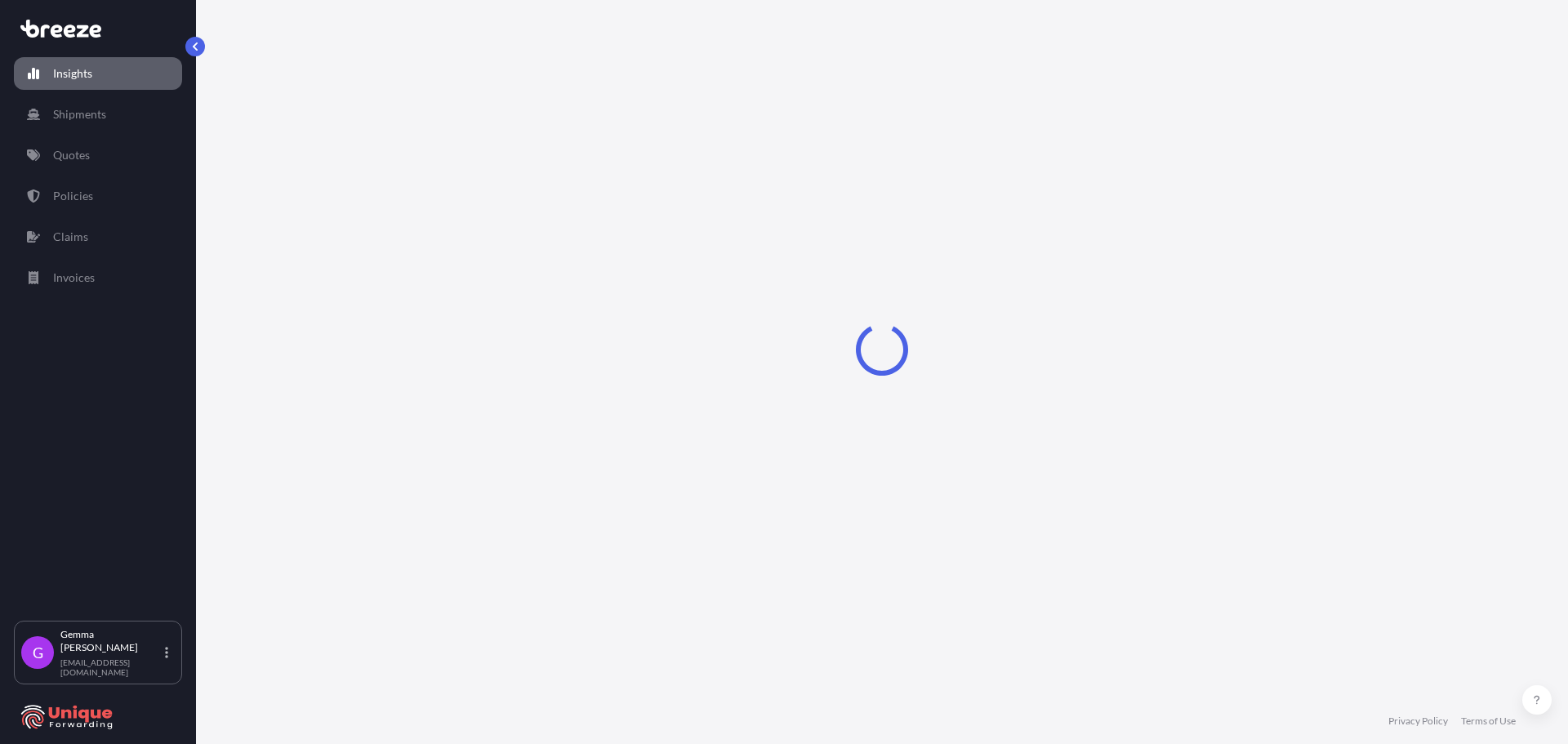
select select "2025"
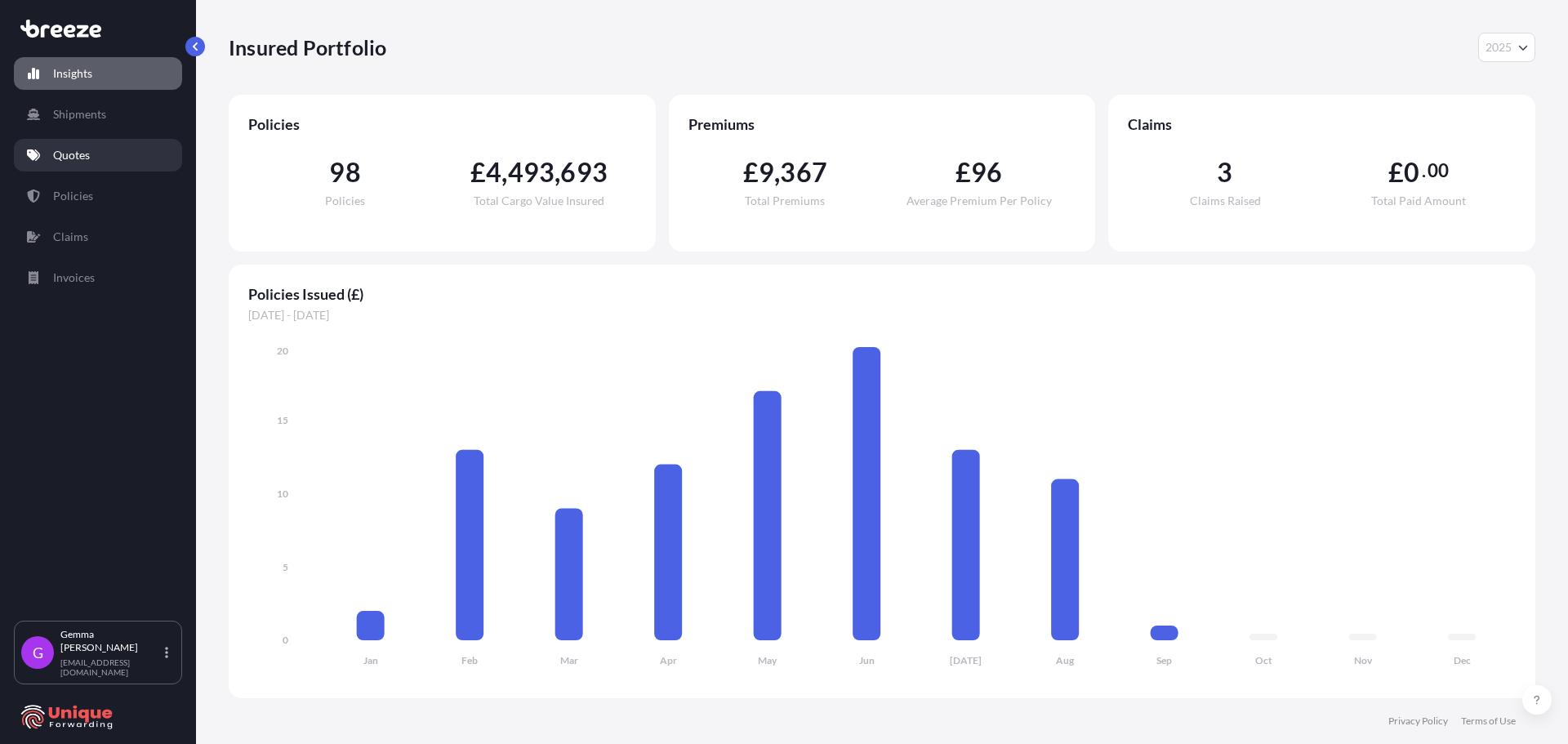
click at [107, 145] on link "Quotes" at bounding box center [98, 155] width 168 height 33
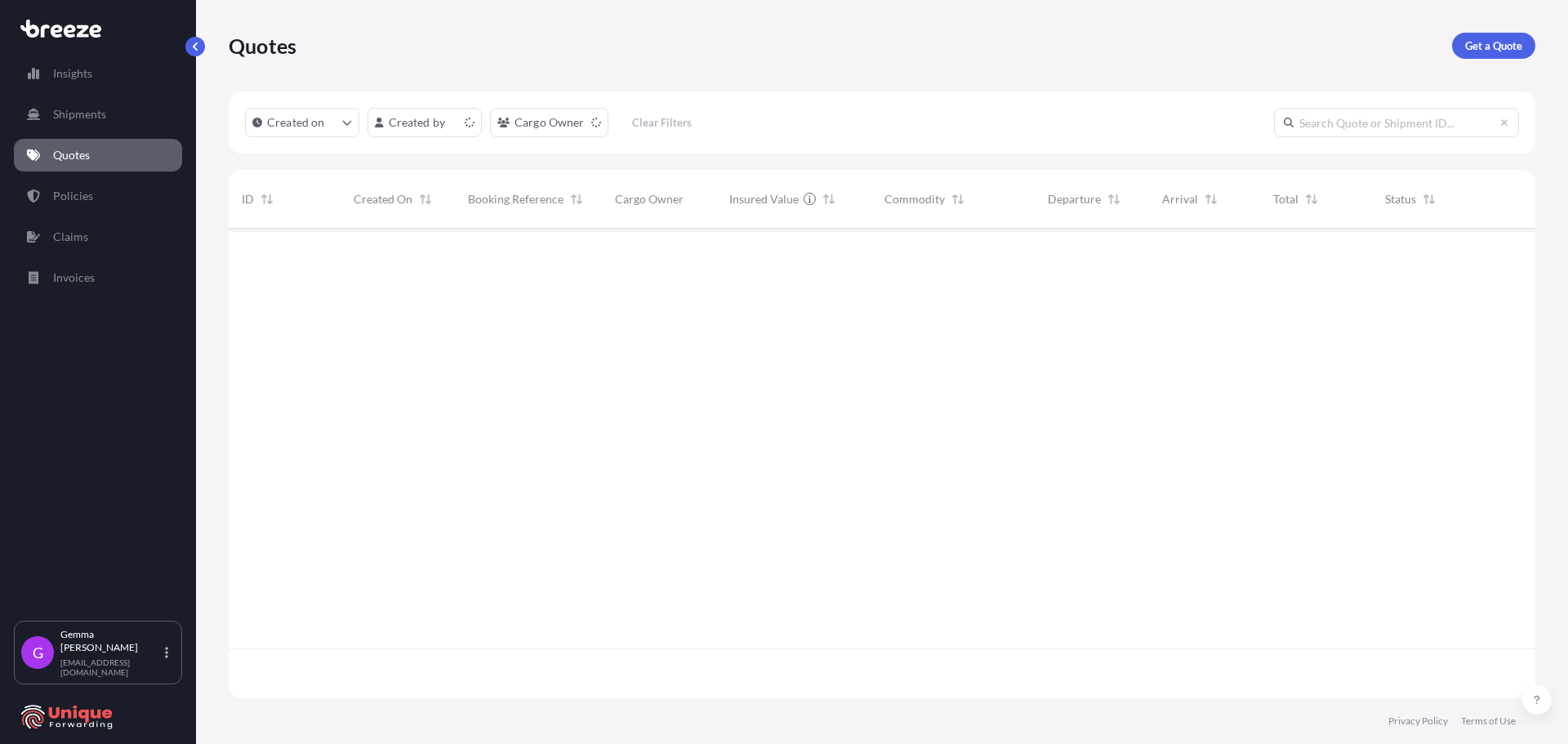
scroll to position [466, 1294]
click at [1496, 48] on p "Get a Quote" at bounding box center [1494, 45] width 57 height 17
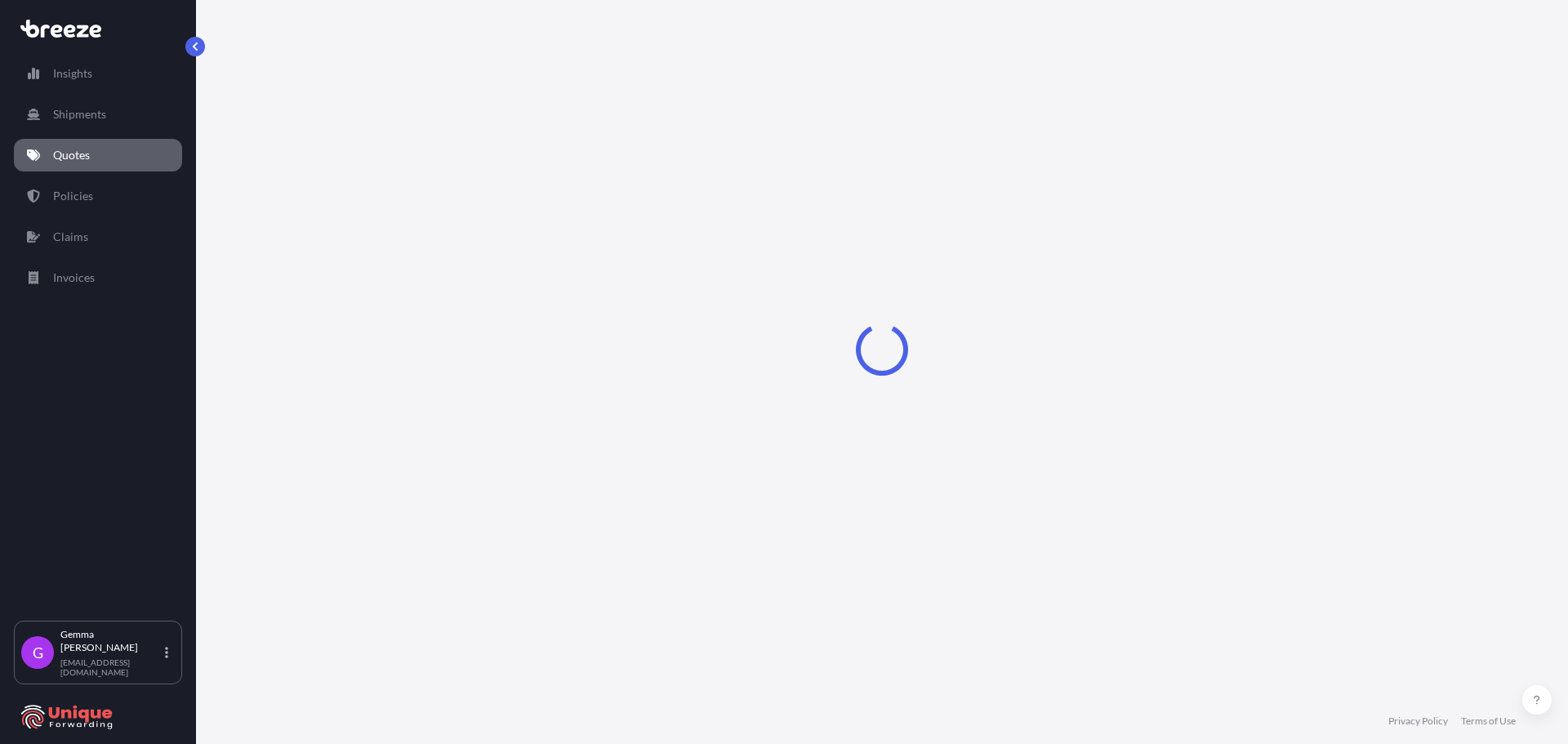
select select "Sea"
select select "1"
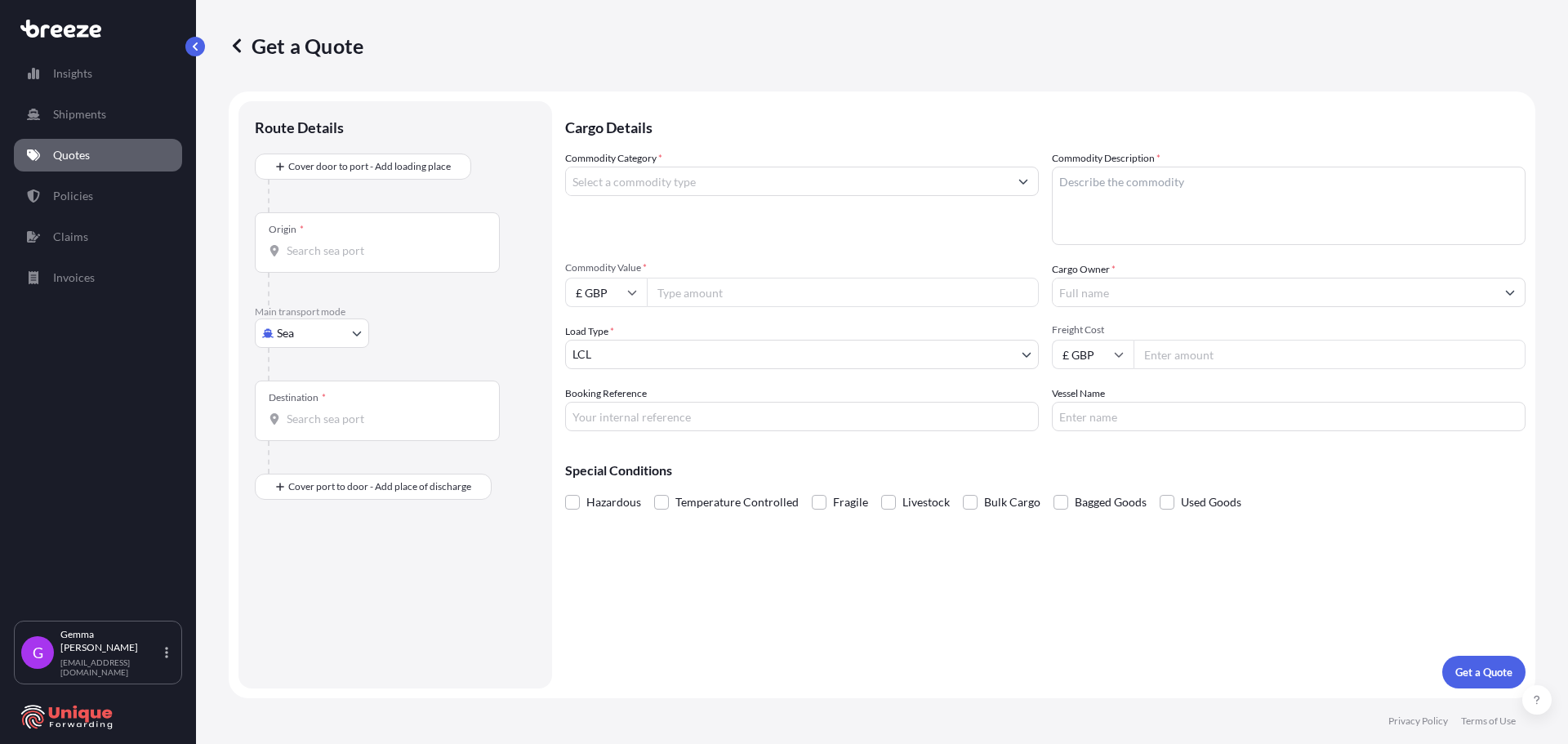
click at [302, 333] on body "Insights Shipments Quotes Policies Claims Invoices G [PERSON_NAME] [EMAIL_ADDRE…" at bounding box center [784, 372] width 1568 height 744
click at [298, 436] on span "Road" at bounding box center [298, 434] width 26 height 17
select select "Road"
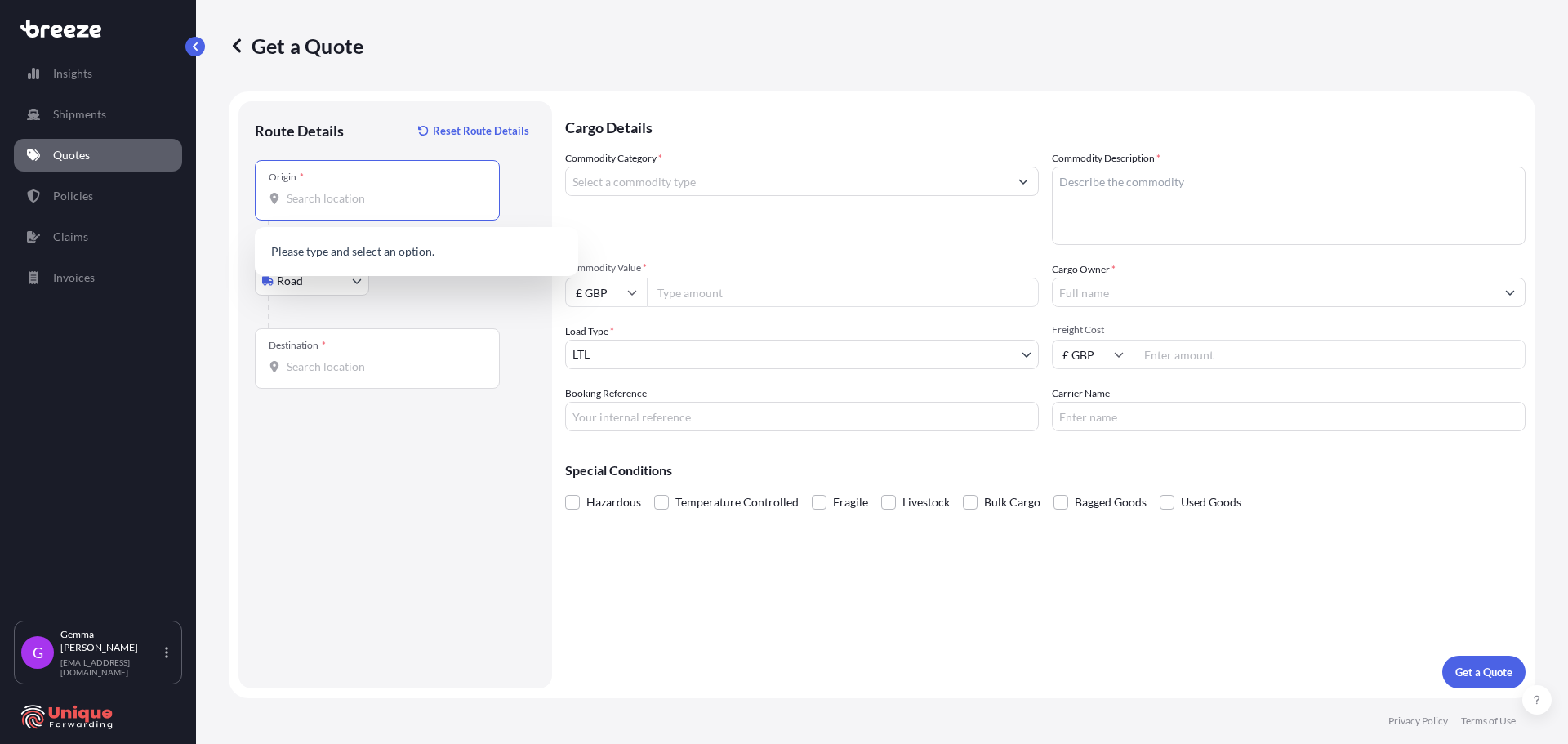
click at [390, 200] on input "Origin *" at bounding box center [382, 199] width 193 height 17
click at [371, 197] on input "Origin * Please select an origin" at bounding box center [382, 199] width 193 height 17
paste input "Nottingham NG7 2SD"
click at [371, 259] on b "Nottingham NG7 2SD" at bounding box center [366, 253] width 111 height 14
type input "Nottingham NG7 2SD, [GEOGRAPHIC_DATA]"
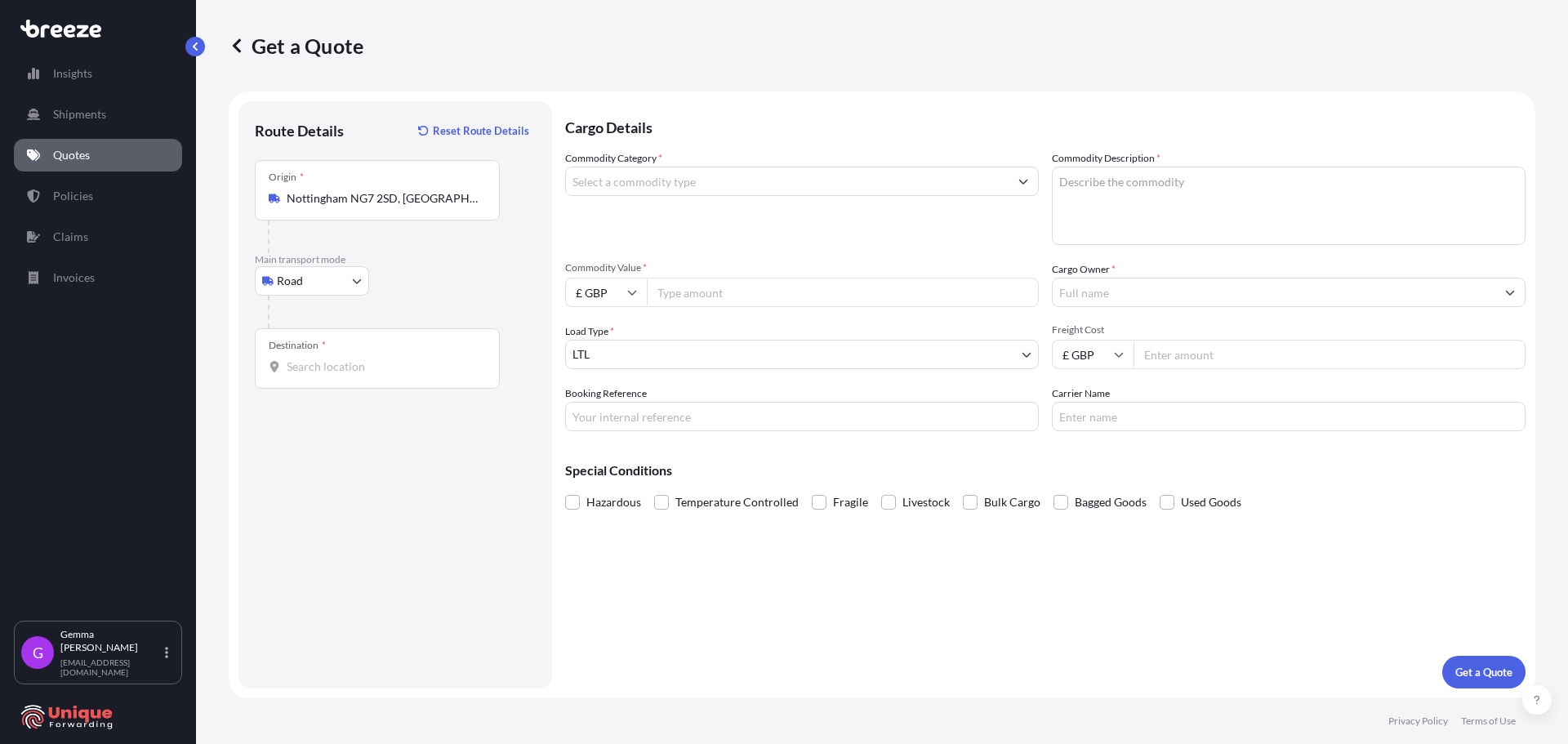
click at [372, 369] on input "Destination *" at bounding box center [382, 367] width 193 height 17
paste input "[GEOGRAPHIC_DATA], 13290"
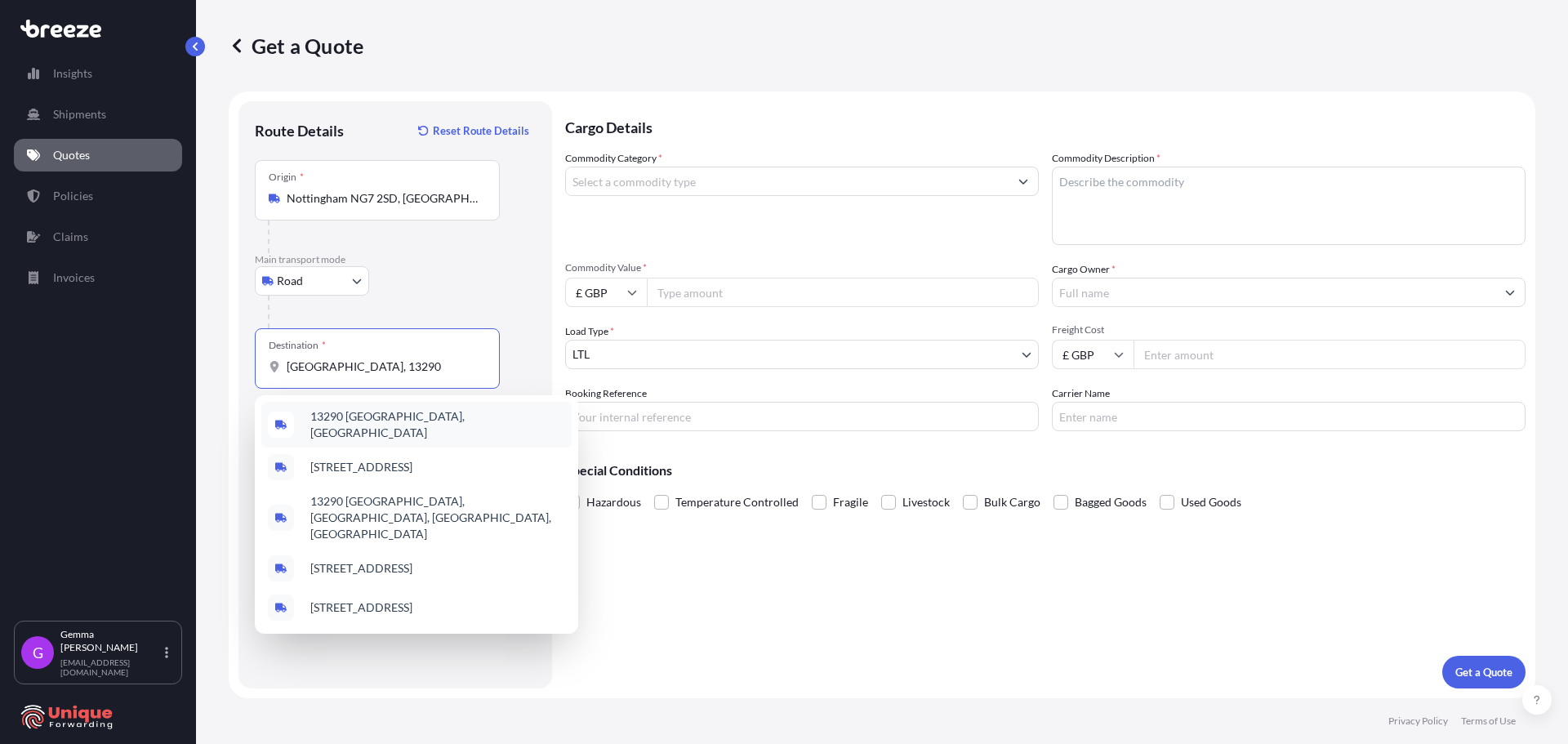
click at [372, 424] on span "13290 [GEOGRAPHIC_DATA], [GEOGRAPHIC_DATA]" at bounding box center [438, 424] width 255 height 33
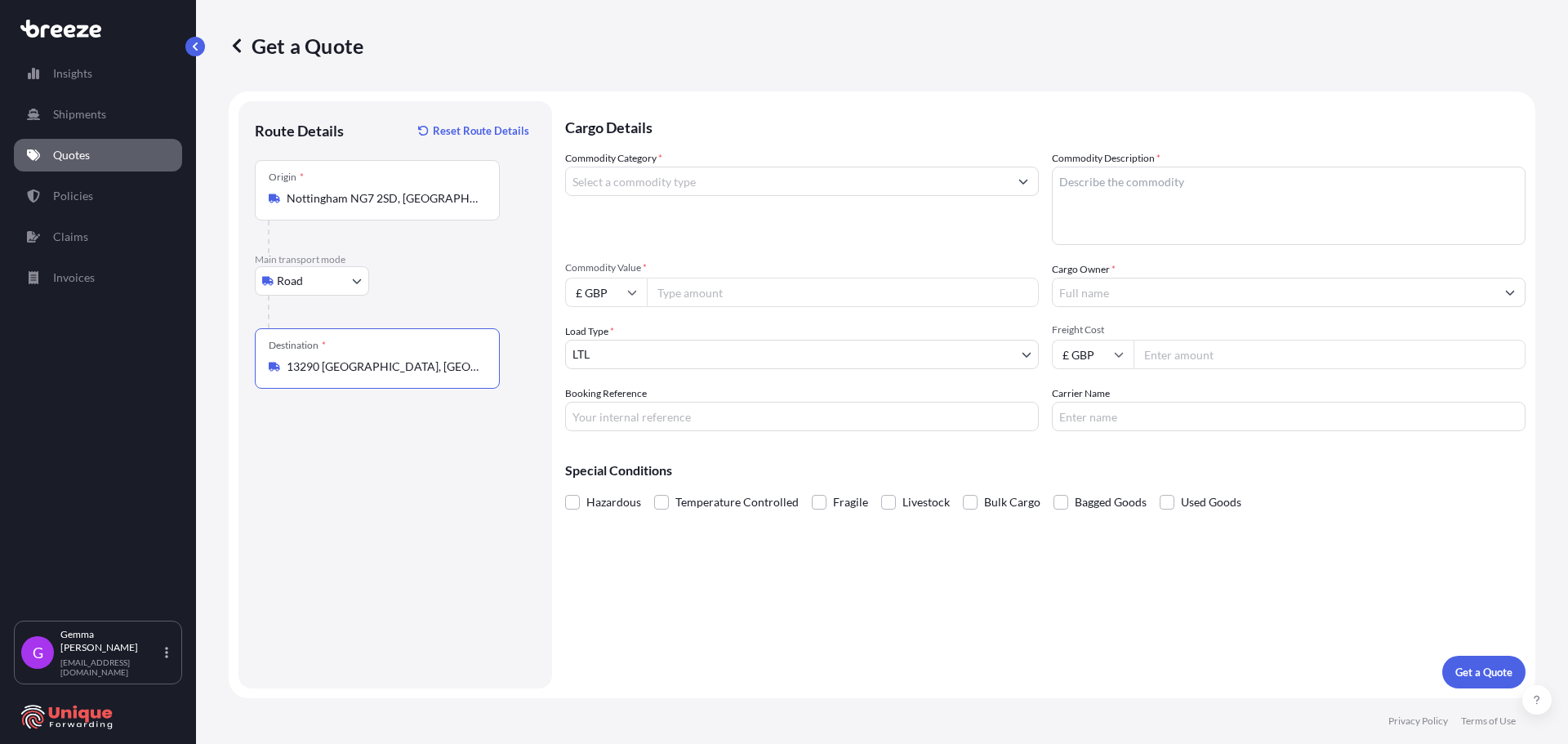
drag, startPoint x: 457, startPoint y: 367, endPoint x: 257, endPoint y: 368, distance: 200.0
click at [257, 368] on div "Destination * 13290 [GEOGRAPHIC_DATA], [GEOGRAPHIC_DATA]" at bounding box center [377, 358] width 245 height 60
paste input "[GEOGRAPHIC_DATA], 13290"
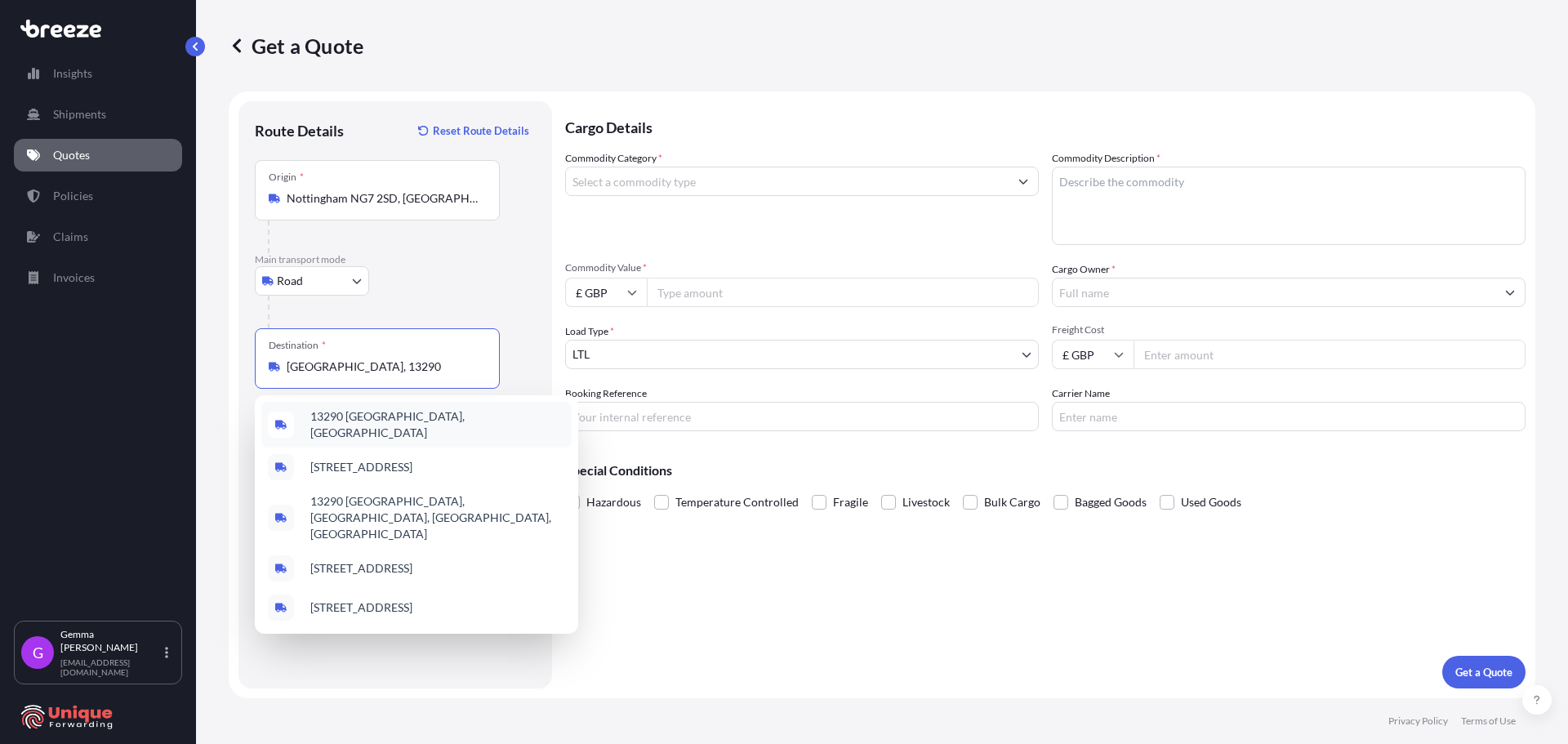
click at [450, 426] on span "13290 [GEOGRAPHIC_DATA], [GEOGRAPHIC_DATA]" at bounding box center [438, 424] width 255 height 33
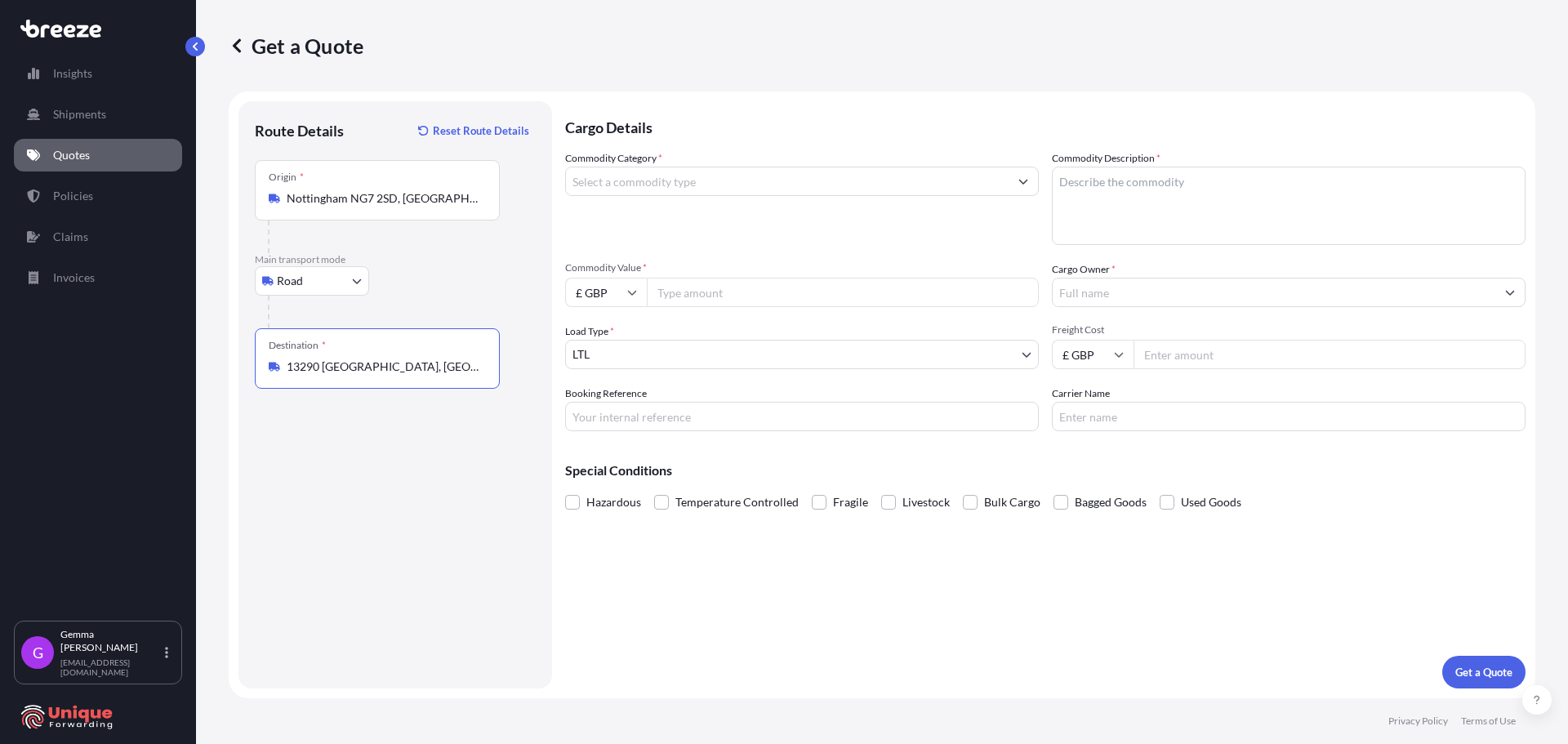
type input "13290 [GEOGRAPHIC_DATA], [GEOGRAPHIC_DATA]"
click at [701, 193] on input "Commodity Category *" at bounding box center [787, 182] width 443 height 30
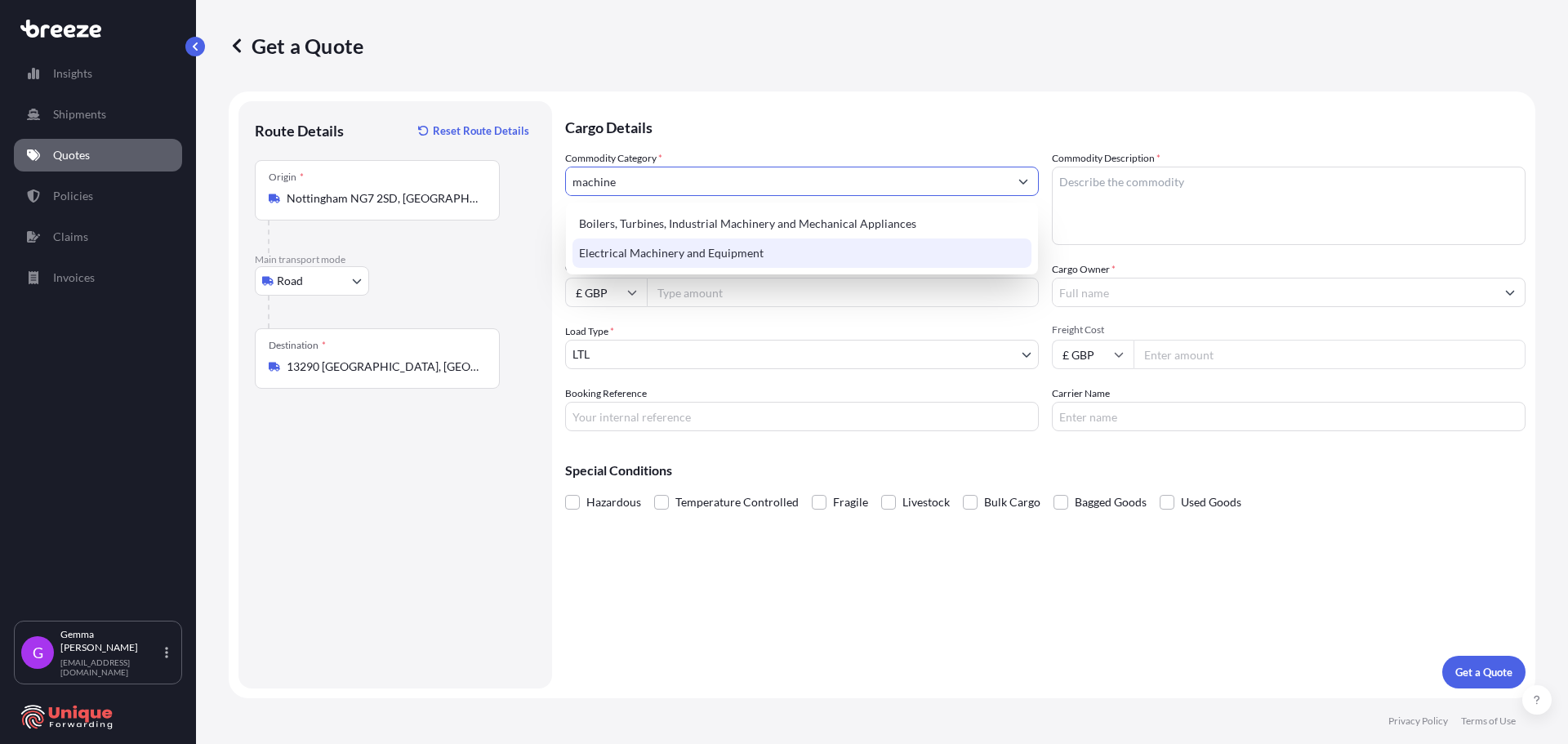
click at [735, 252] on div "Electrical Machinery and Equipment" at bounding box center [801, 253] width 459 height 30
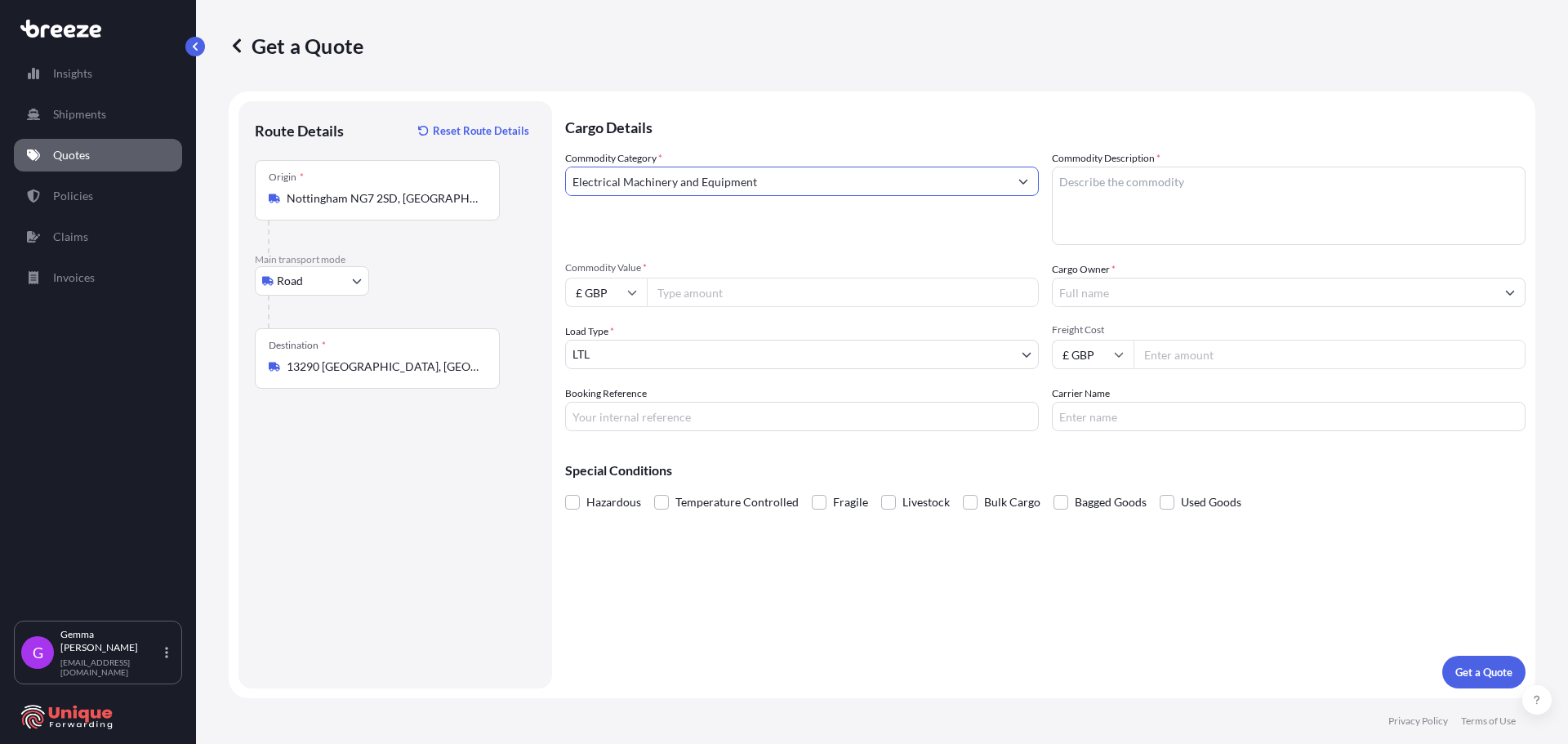
type input "Electrical Machinery and Equipment"
click at [1125, 209] on textarea "Commodity Description *" at bounding box center [1288, 206] width 473 height 78
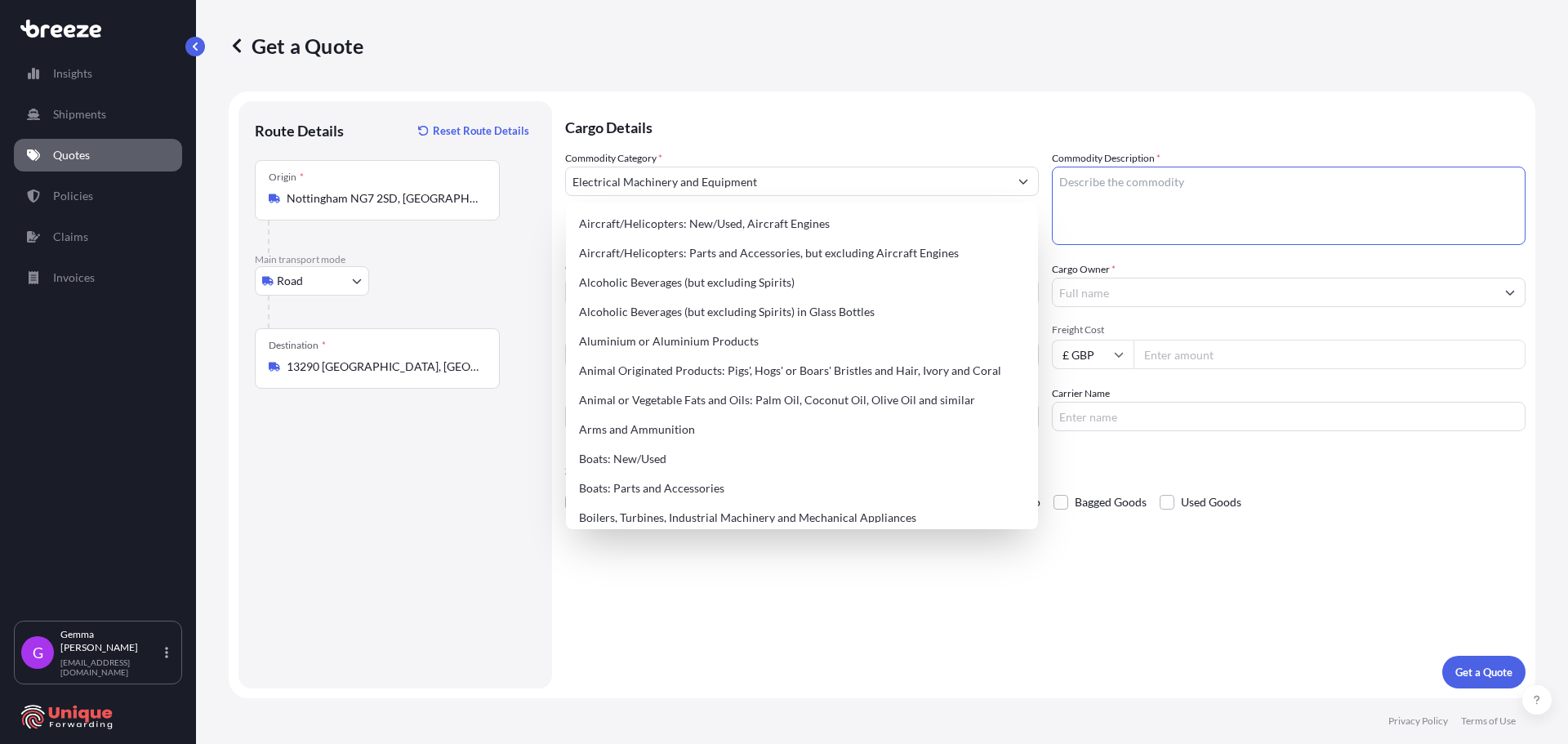
paste textarea "[PERSON_NAME] 407 Shear L – 1630 W – 750 H – 1550mm [PERSON_NAME]: 950kg"
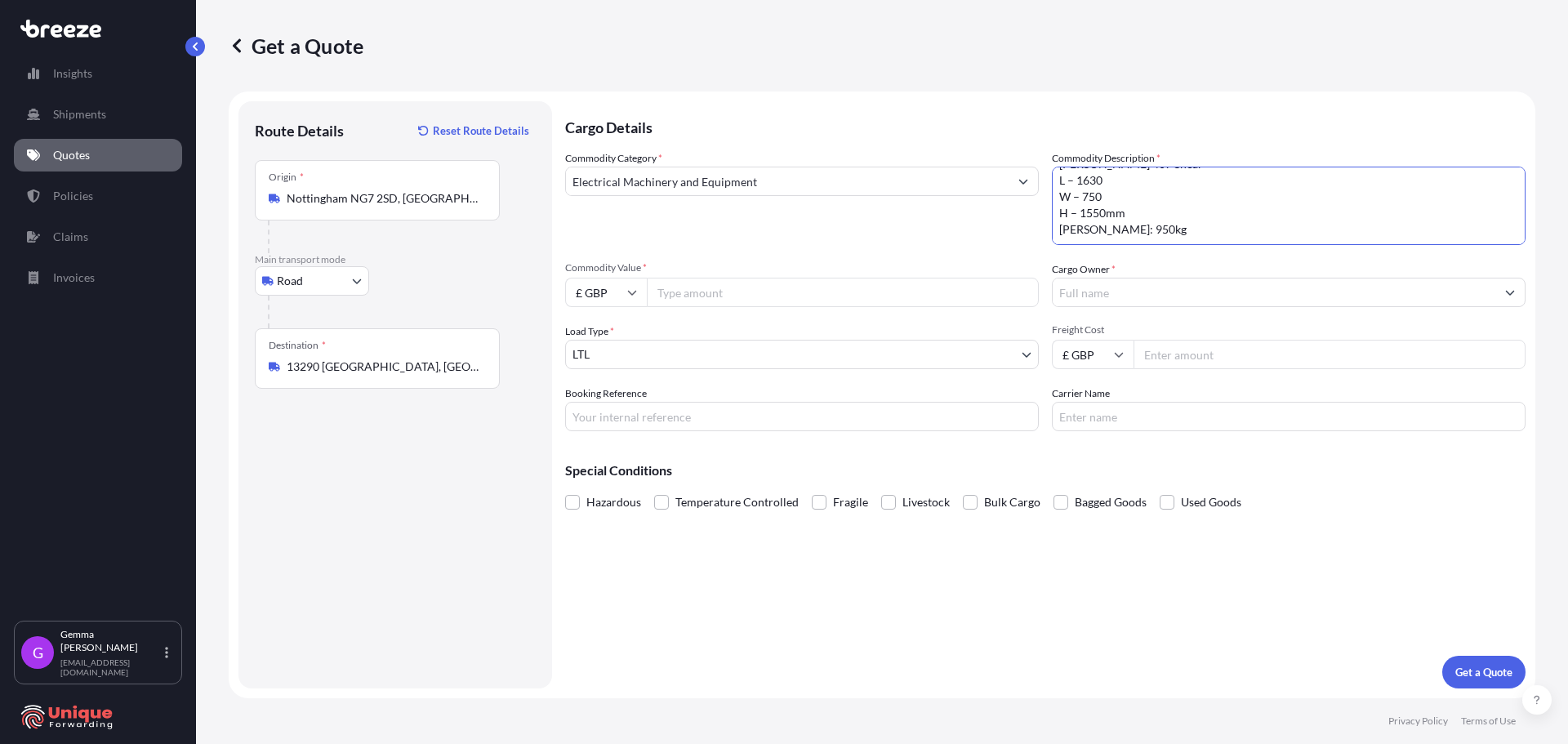
type textarea "[PERSON_NAME] 407 Shear L – 1630 W – 750 H – 1550mm [PERSON_NAME]: 950kg"
click at [702, 294] on input "Commodity Value *" at bounding box center [843, 292] width 392 height 30
drag, startPoint x: 644, startPoint y: 289, endPoint x: 595, endPoint y: 288, distance: 49.0
click at [600, 289] on input "£ GBP" at bounding box center [606, 292] width 82 height 30
click at [615, 341] on div "€ EUR" at bounding box center [606, 337] width 68 height 31
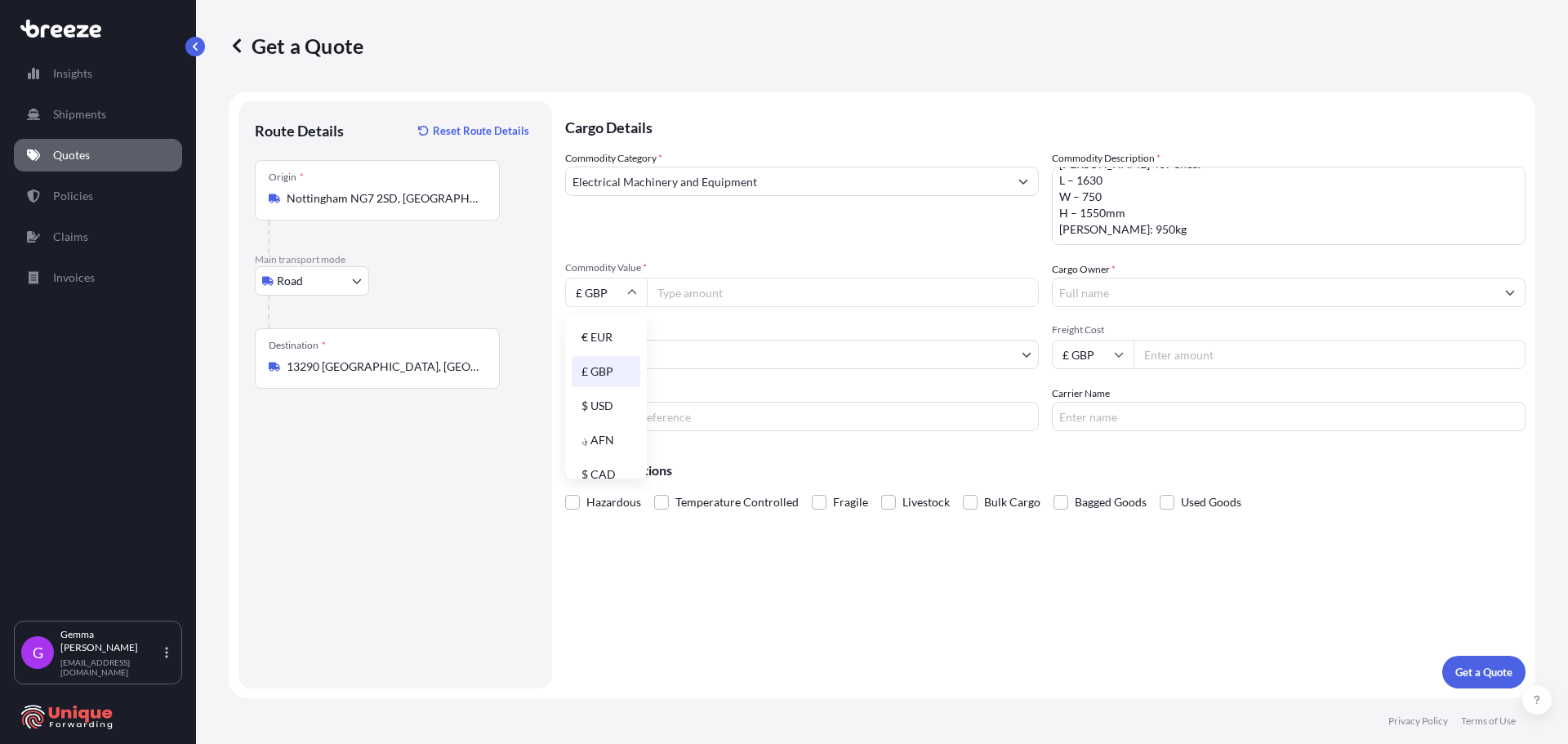
type input "€ EUR"
click at [736, 296] on input "Commodity Value *" at bounding box center [843, 292] width 392 height 30
type input "11840"
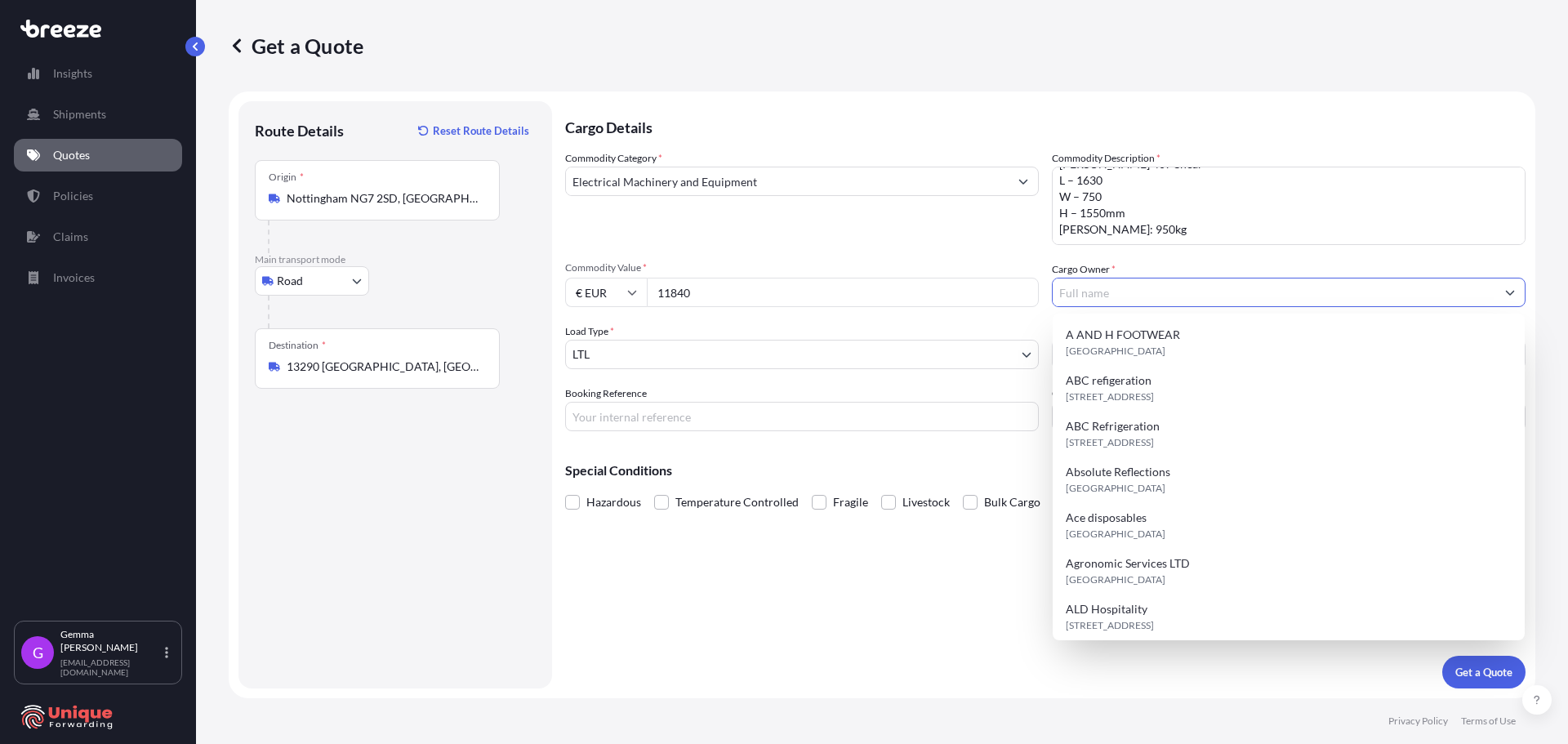
click at [1180, 295] on input "Cargo Owner *" at bounding box center [1274, 292] width 443 height 30
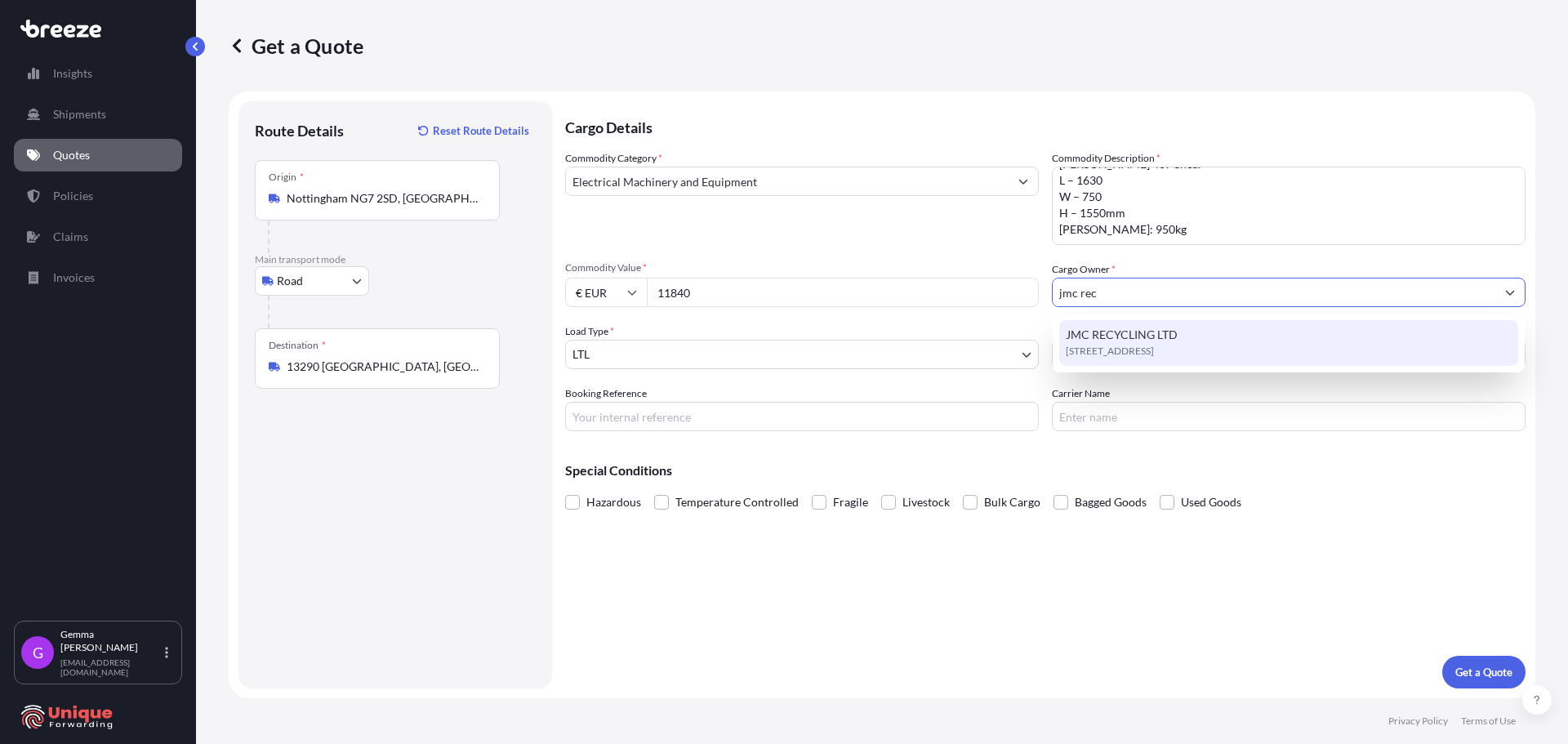
click at [1131, 358] on span "[STREET_ADDRESS]" at bounding box center [1110, 351] width 88 height 17
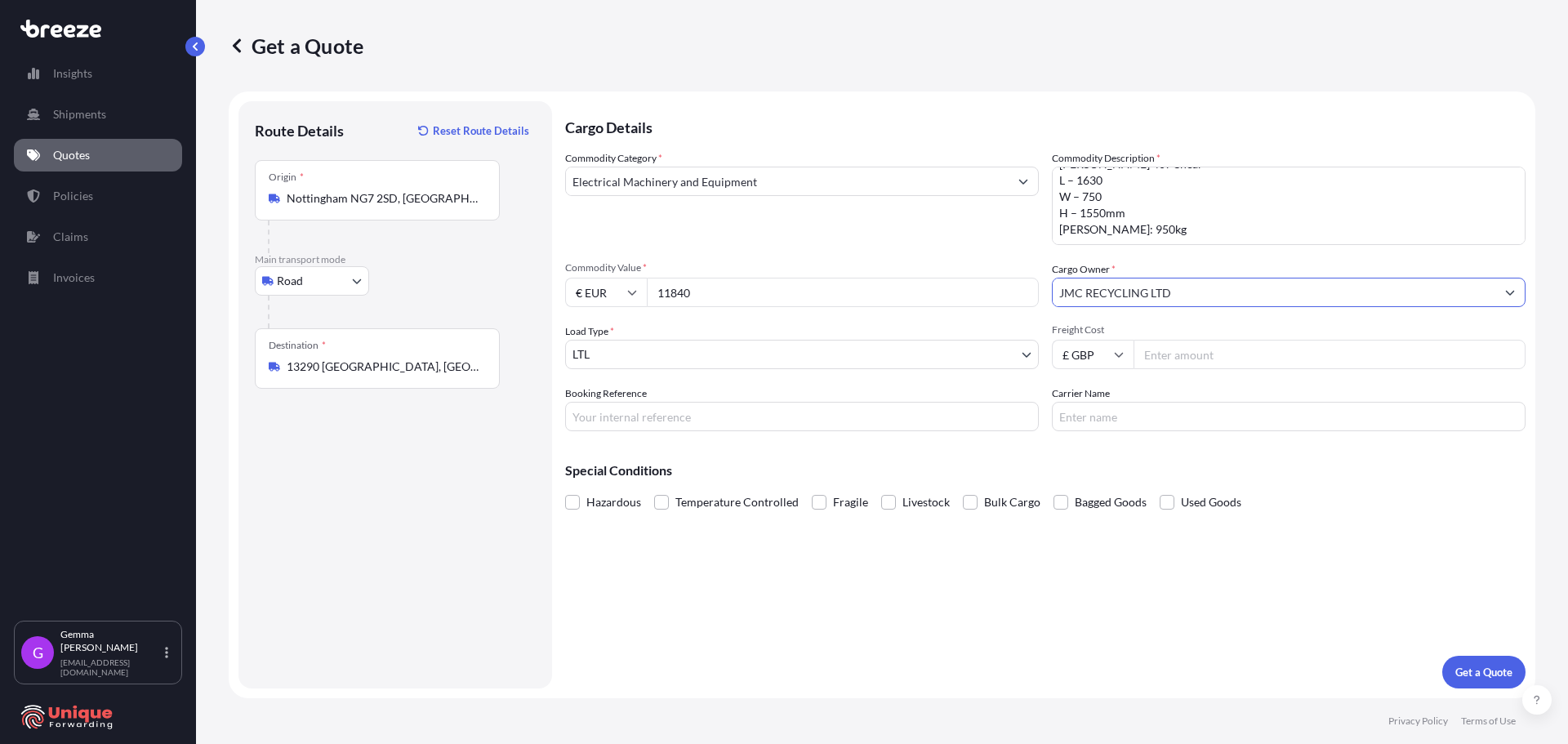
type input "JMC RECYCLING LTD"
click at [1214, 360] on input "Freight Cost" at bounding box center [1329, 355] width 392 height 30
type input "460"
click at [767, 418] on input "Booking Reference" at bounding box center [801, 417] width 473 height 30
click at [721, 420] on input "Booking Reference" at bounding box center [801, 417] width 473 height 30
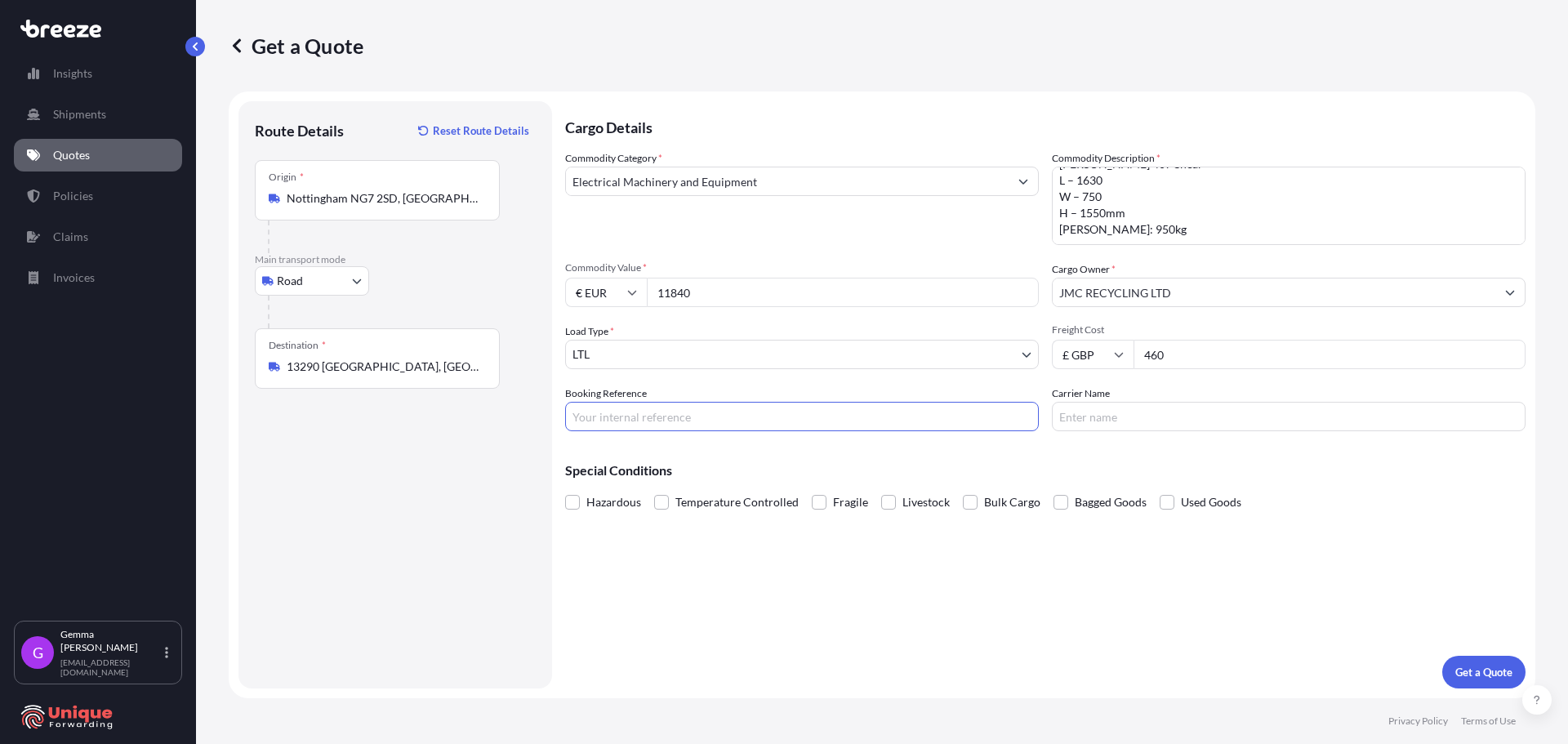
click at [1136, 573] on div "Cargo Details Commodity Category * Electrical Machinery and Equipment Commodity…" at bounding box center [1045, 394] width 960 height 587
click at [1475, 671] on p "Get a Quote" at bounding box center [1484, 672] width 57 height 17
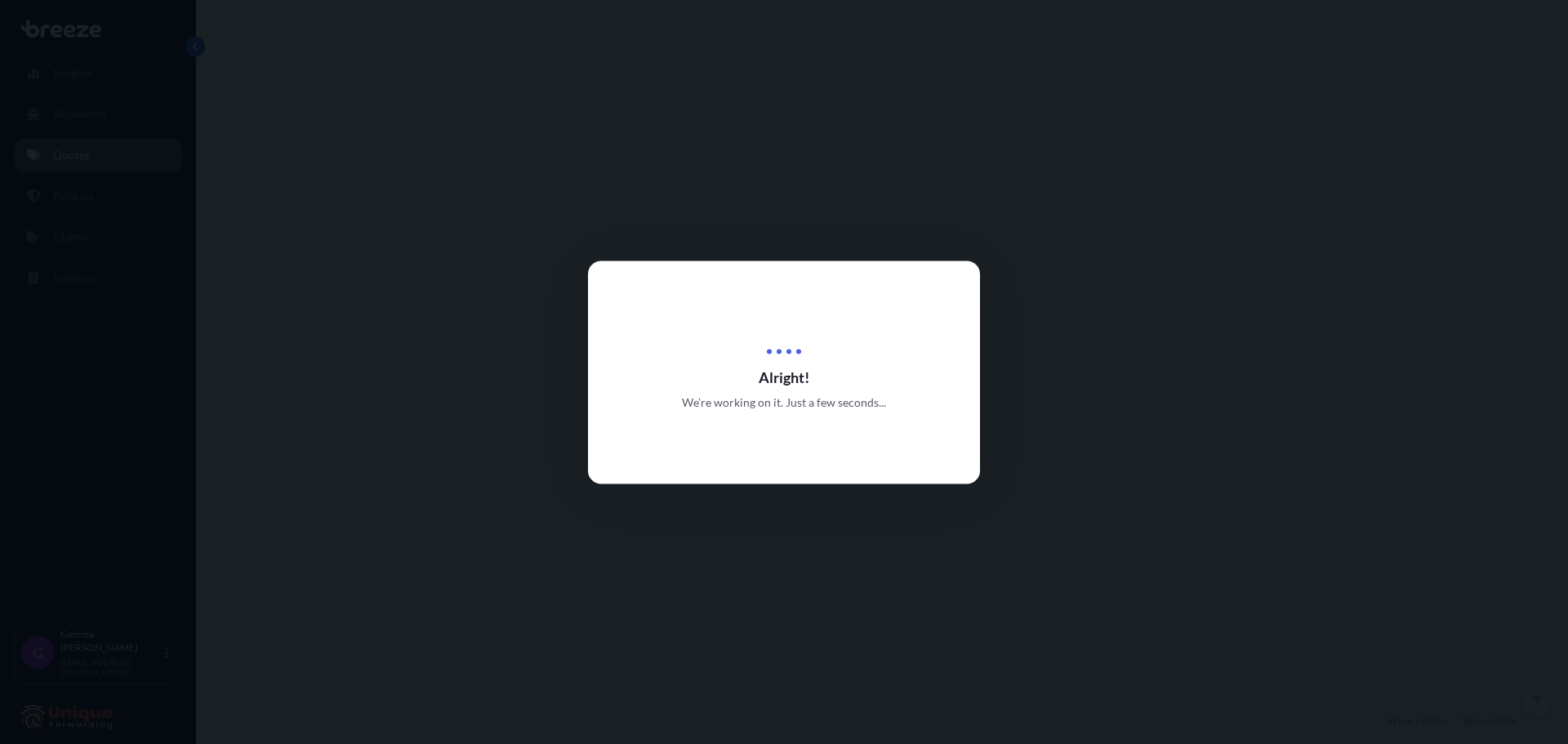
select select "Road"
select select "1"
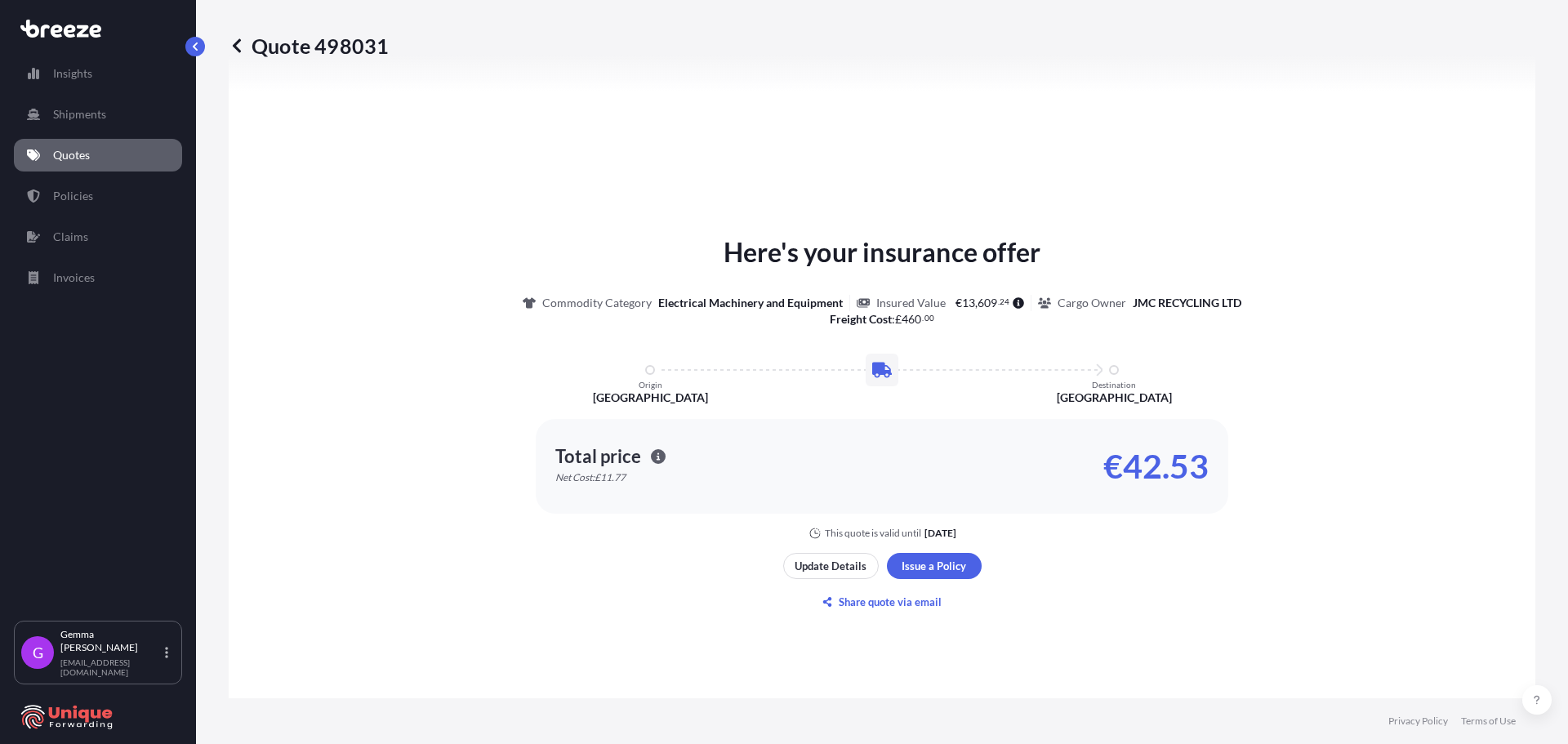
scroll to position [839, 0]
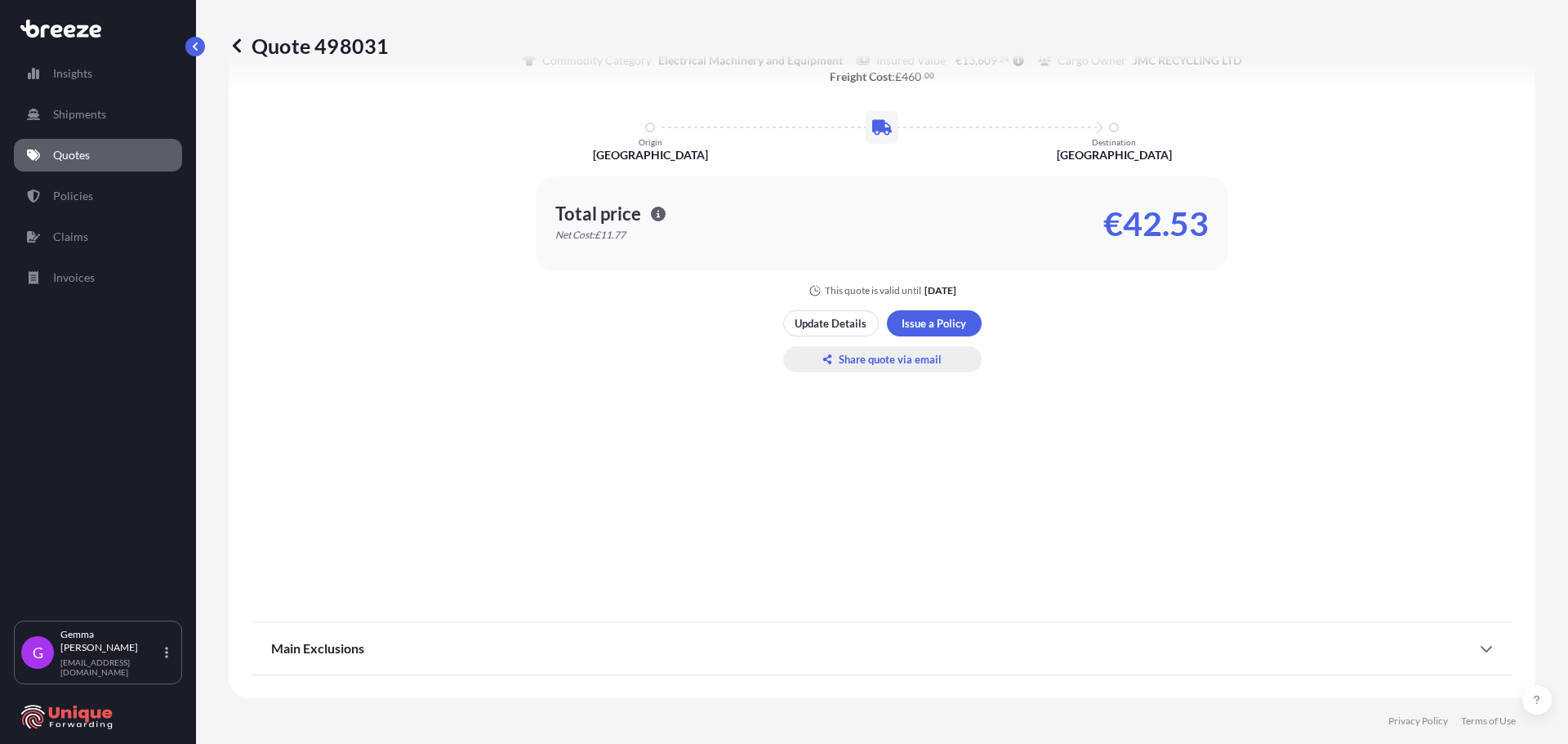
click at [878, 360] on p "Share quote via email" at bounding box center [890, 359] width 103 height 17
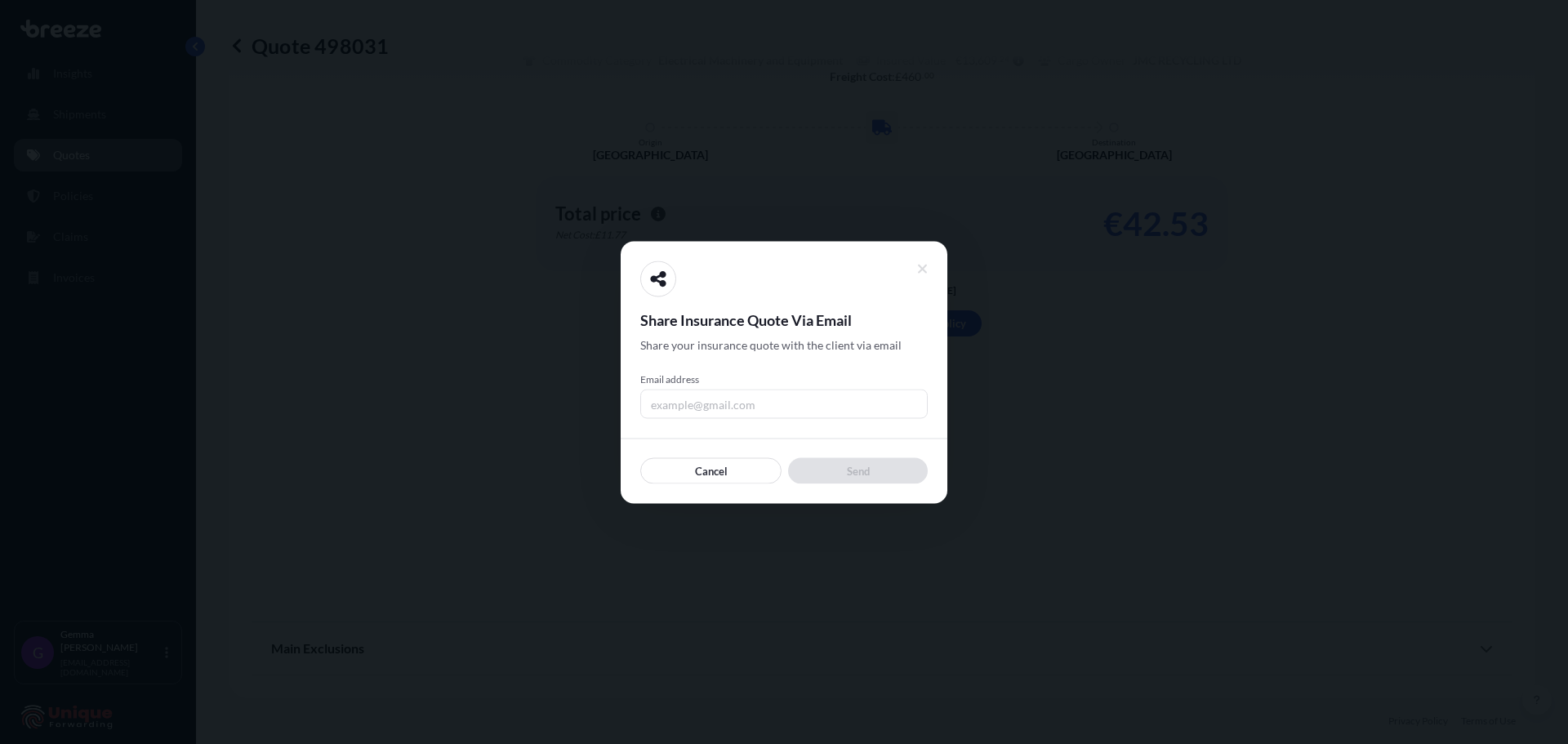
click at [672, 406] on input "Email address" at bounding box center [784, 403] width 288 height 30
drag, startPoint x: 859, startPoint y: 394, endPoint x: 615, endPoint y: 393, distance: 244.0
click at [577, 743] on div "Share Insurance Quote Via Email Share your insurance quote with the client via …" at bounding box center [784, 744] width 1568 height 0
paste input ">"
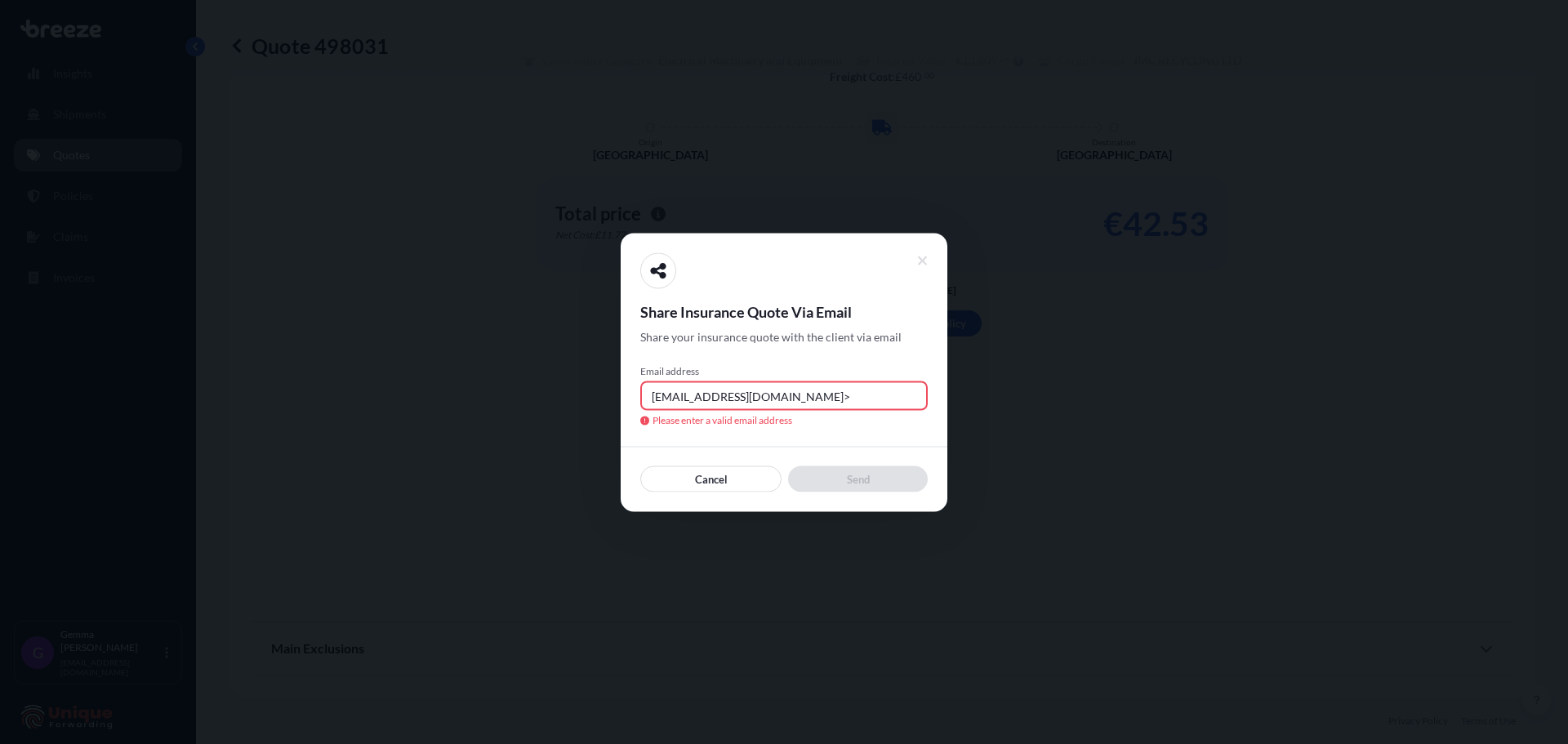
click at [843, 405] on input "[EMAIL_ADDRESS][DOMAIN_NAME]>" at bounding box center [784, 395] width 288 height 30
type input "[EMAIL_ADDRESS][DOMAIN_NAME]"
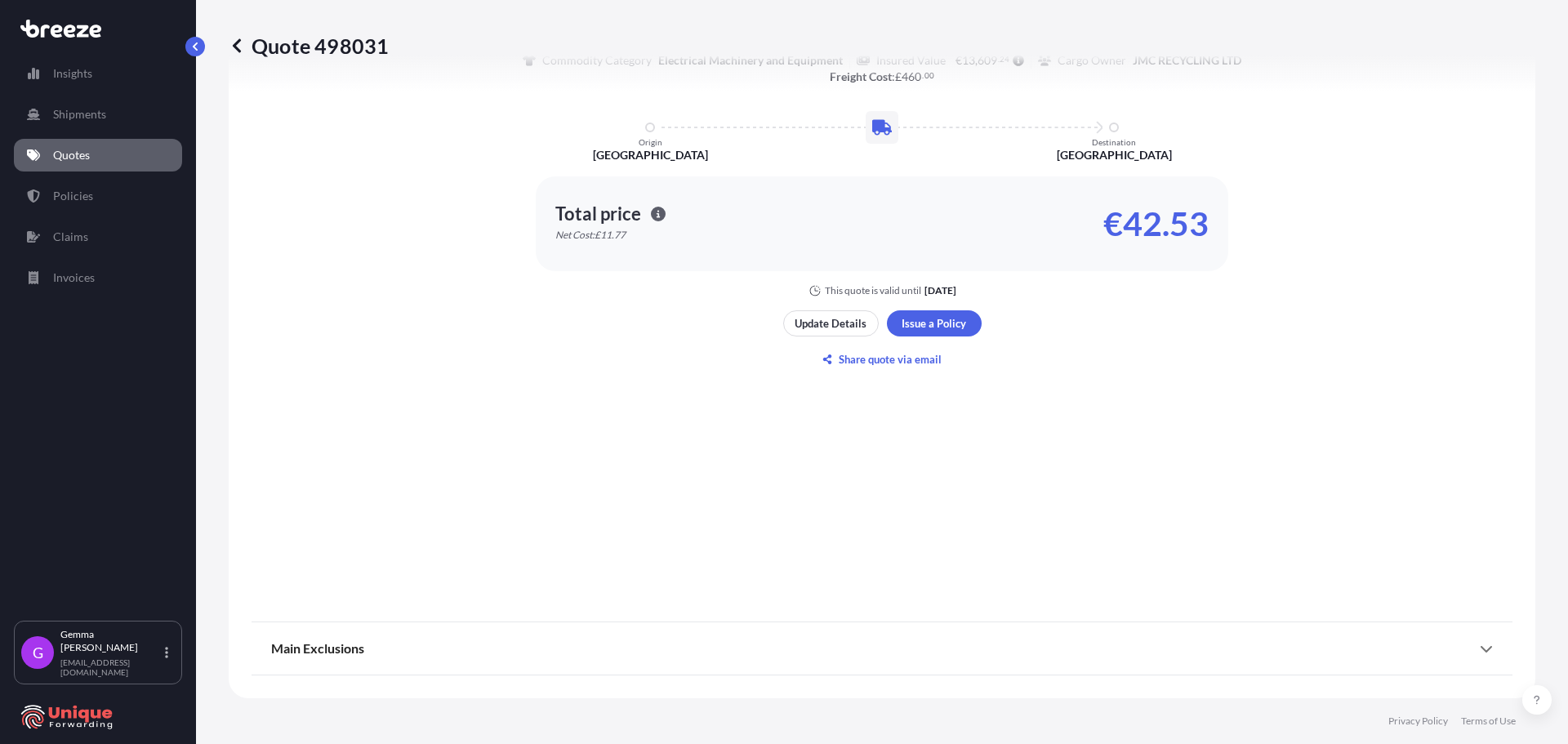
click at [1299, 411] on div "Here's your insurance offer Commodity Category Electrical Machinery and Equipme…" at bounding box center [882, 182] width 1261 height 848
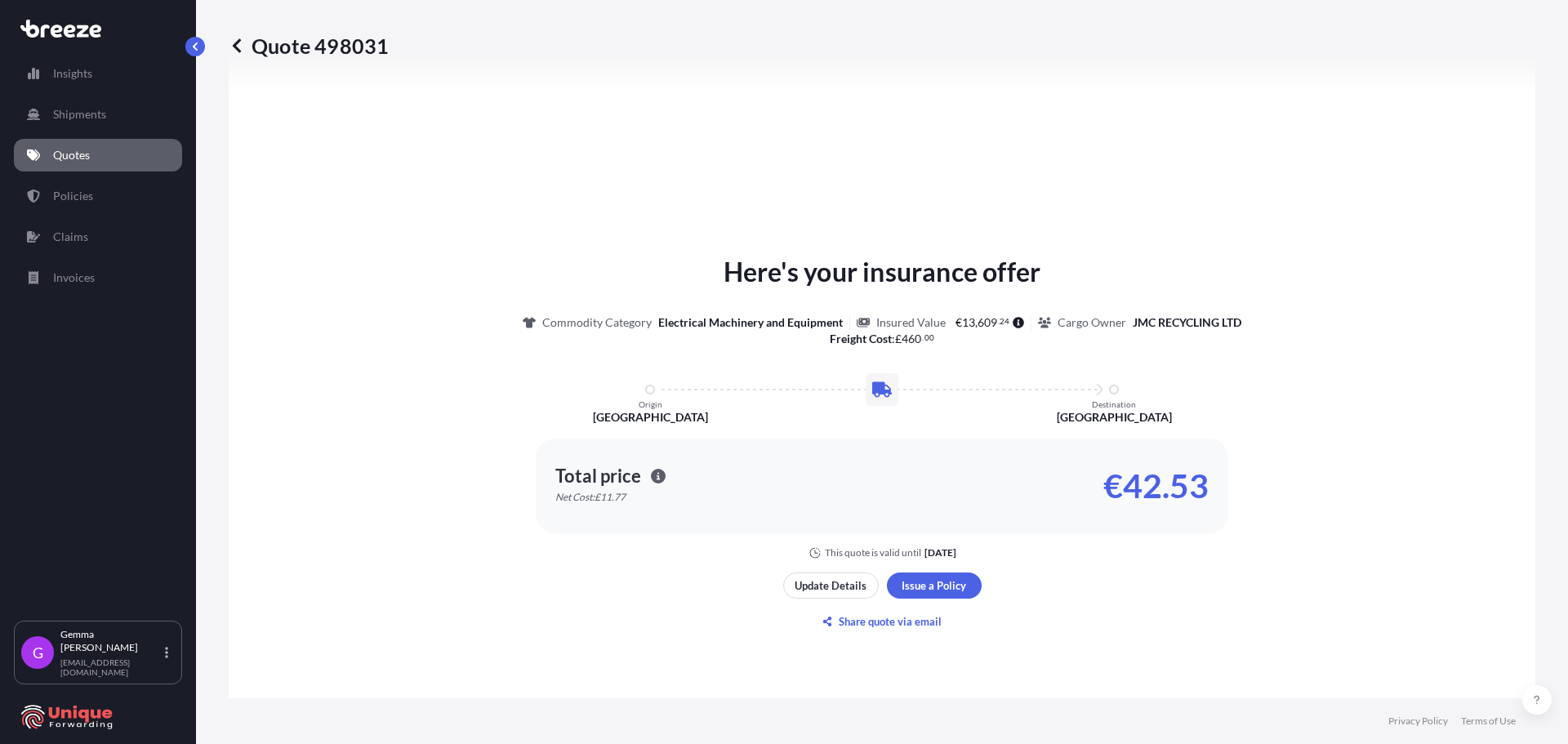
scroll to position [512, 0]
